Goal: Use online tool/utility: Utilize a website feature to perform a specific function

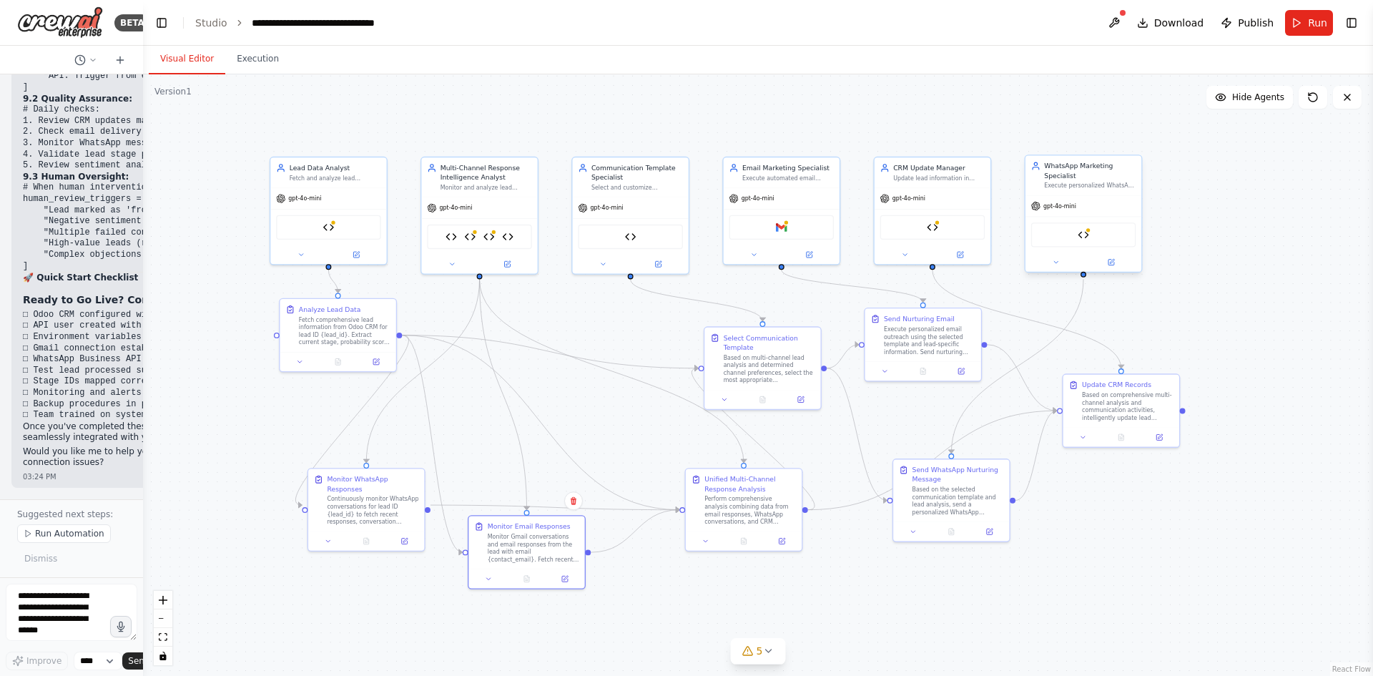
click at [1055, 186] on div "Execute personalized WhatsApp messaging campaigns based on lead stage, engageme…" at bounding box center [1090, 186] width 92 height 8
click at [1058, 191] on div "WhatsApp Marketing Specialist Execute personalized WhatsApp messaging campaigns…" at bounding box center [1084, 175] width 116 height 39
click at [1343, 29] on button "Toggle Right Sidebar" at bounding box center [1352, 23] width 20 height 20
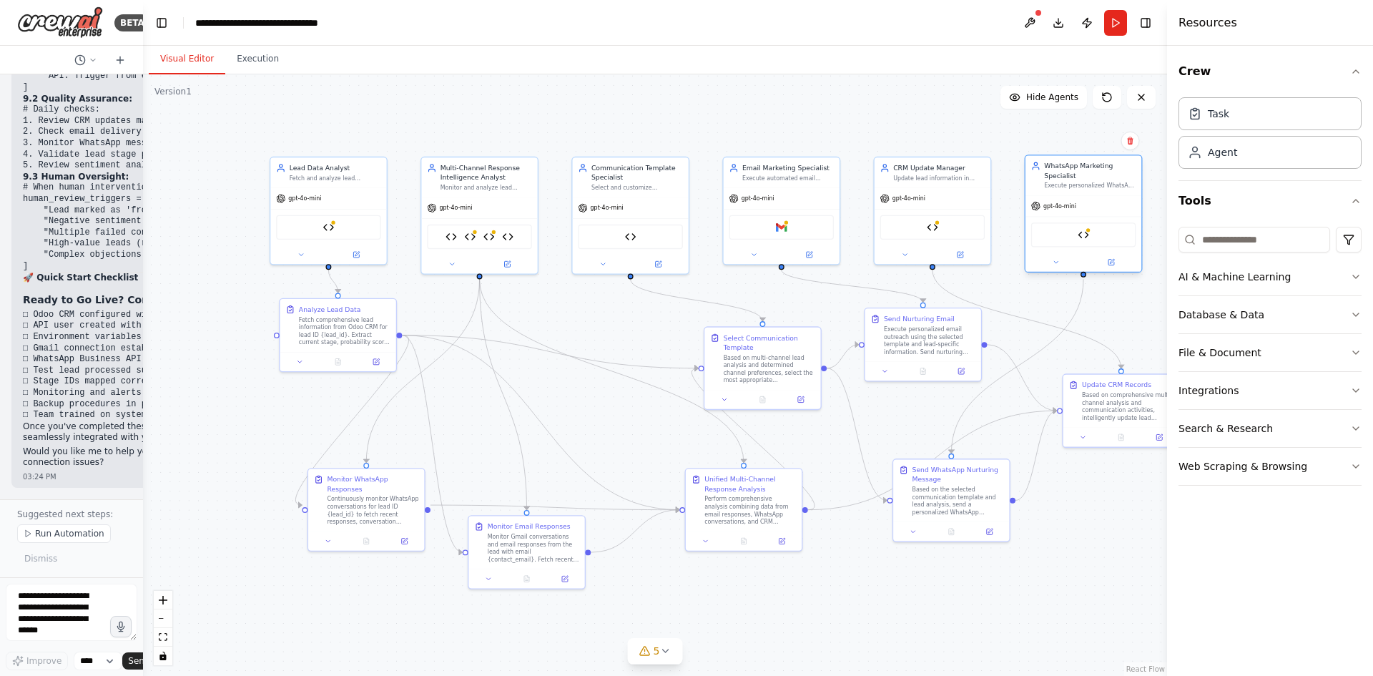
click at [1119, 200] on div "gpt-4o-mini" at bounding box center [1084, 206] width 116 height 21
click at [1117, 269] on div at bounding box center [1084, 261] width 116 height 19
click at [1111, 261] on icon at bounding box center [1111, 263] width 6 height 6
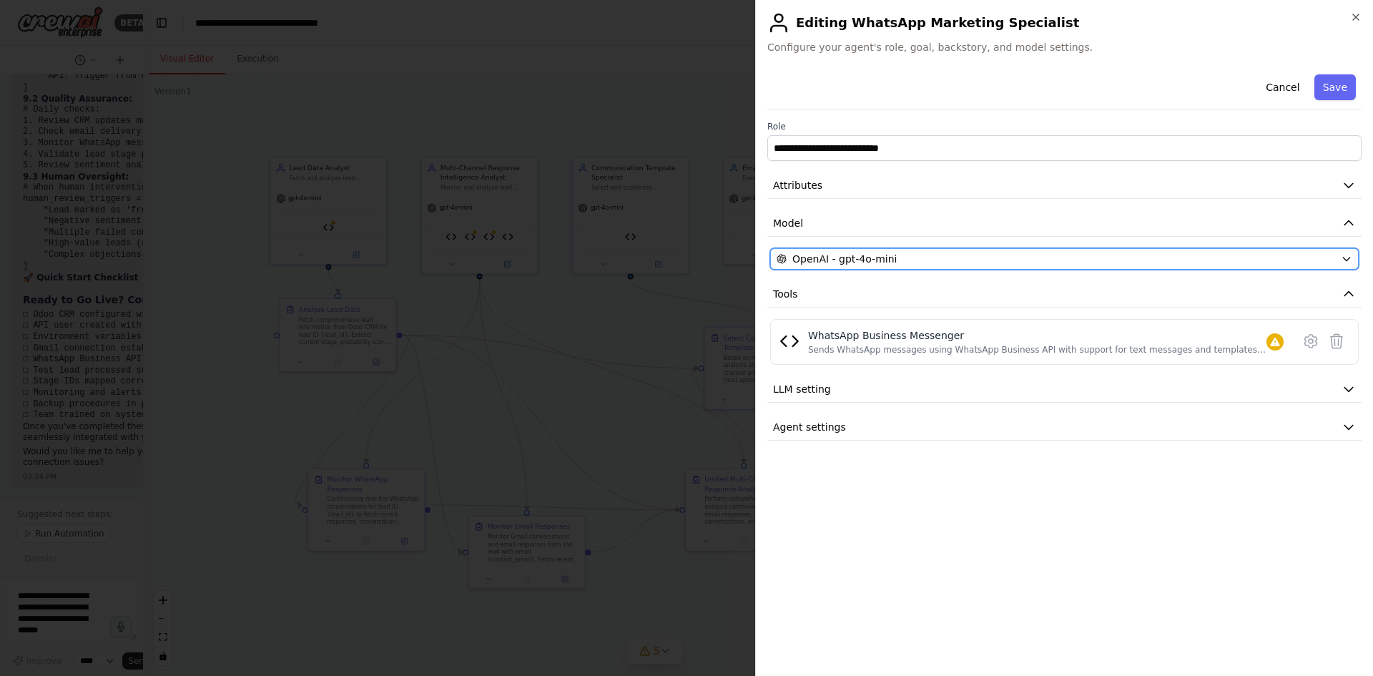
click at [844, 255] on span "OpenAI - gpt-4o-mini" at bounding box center [844, 259] width 104 height 14
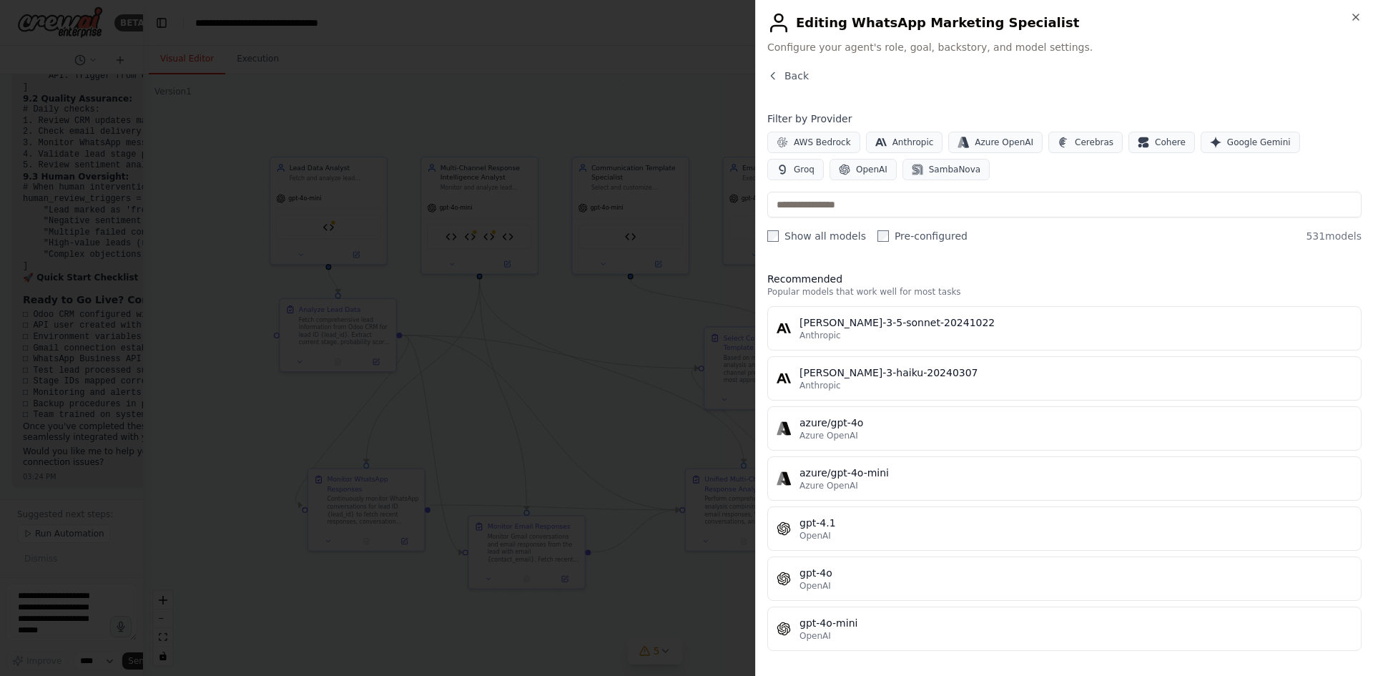
click at [1347, 21] on h2 "Editing WhatsApp Marketing Specialist" at bounding box center [1064, 22] width 594 height 23
click at [1349, 19] on h2 "Editing WhatsApp Marketing Specialist" at bounding box center [1064, 22] width 594 height 23
click at [1352, 16] on icon "button" at bounding box center [1355, 16] width 11 height 11
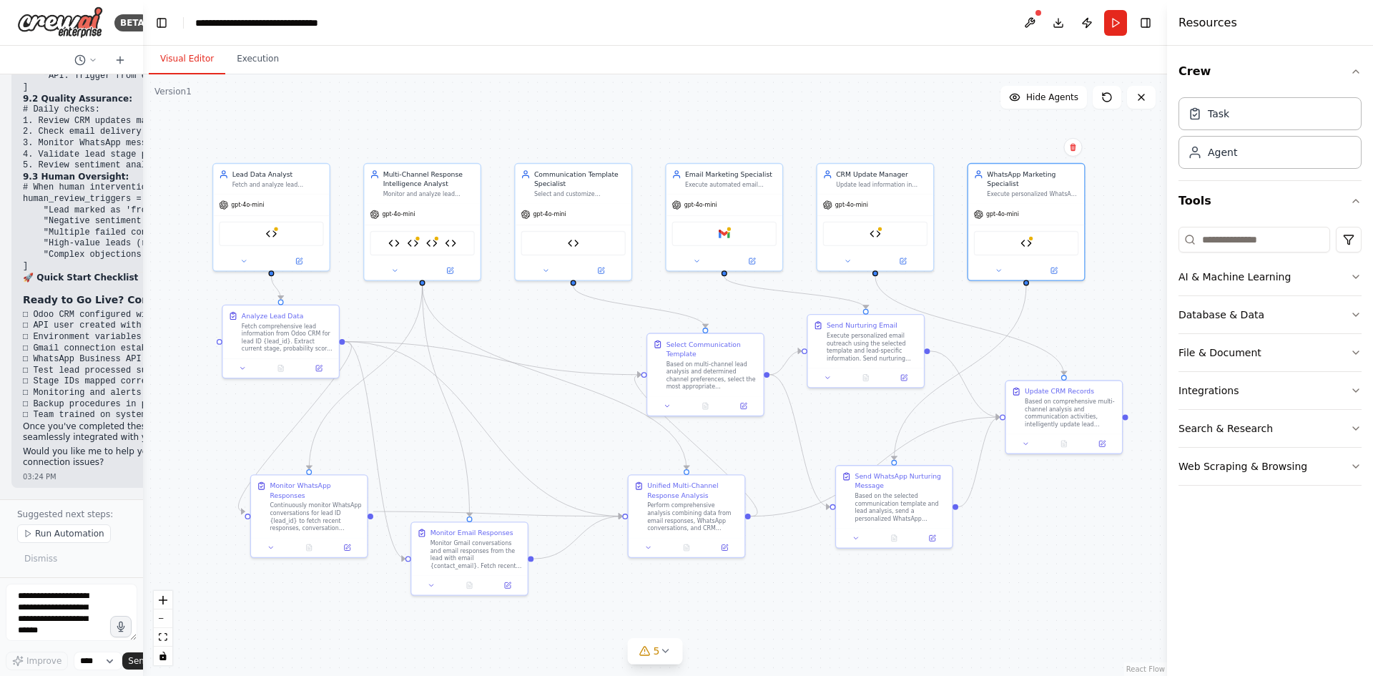
drag, startPoint x: 167, startPoint y: 254, endPoint x: 110, endPoint y: 260, distance: 57.6
click at [110, 260] on div "BETA So basically we are using an odoo crm for our leads. We need to make ai ag…" at bounding box center [686, 338] width 1373 height 676
click at [788, 124] on div ".deletable-edge-delete-btn { width: 20px; height: 20px; border: 0px solid #ffff…" at bounding box center [655, 374] width 1024 height 601
drag, startPoint x: 282, startPoint y: 325, endPoint x: 246, endPoint y: 356, distance: 48.2
click at [246, 356] on div "Fetch comprehensive lead information from Odoo CRM for lead ID {lead_id}. Extra…" at bounding box center [249, 364] width 92 height 30
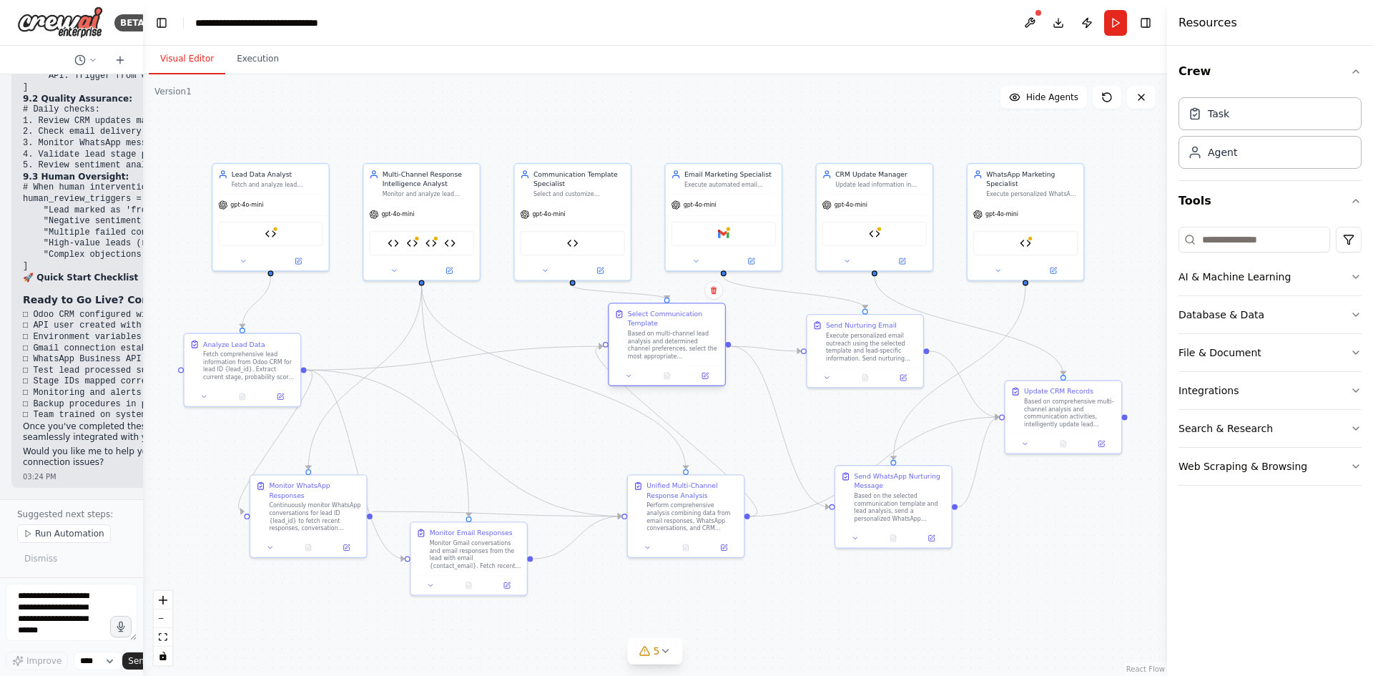
drag, startPoint x: 696, startPoint y: 348, endPoint x: 659, endPoint y: 319, distance: 46.9
click at [659, 319] on div "Select Communication Template Based on multi-channel lead analysis and determin…" at bounding box center [674, 334] width 92 height 51
drag, startPoint x: 712, startPoint y: 515, endPoint x: 711, endPoint y: 418, distance: 97.3
click at [649, 511] on div "Perform comprehensive analysis combining data from email responses, WhatsApp co…" at bounding box center [636, 517] width 92 height 30
click at [380, 59] on div "Visual Editor Execution" at bounding box center [655, 60] width 1024 height 29
